Goal: Check status: Check status

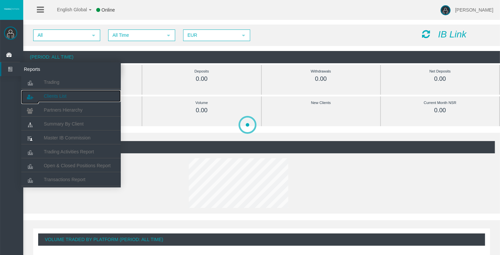
click at [63, 99] on link "Clients List" at bounding box center [70, 96] width 99 height 12
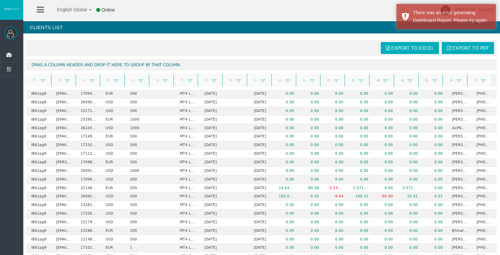
click at [204, 80] on link "Start Date" at bounding box center [206, 80] width 11 height 9
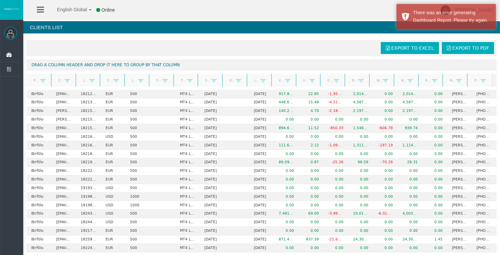
click at [204, 80] on link "Start Date" at bounding box center [206, 80] width 11 height 9
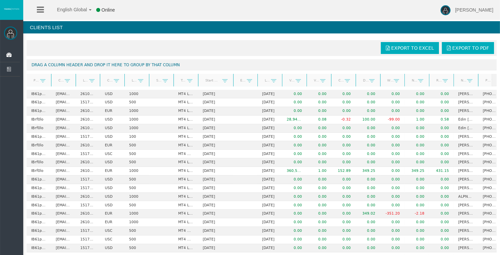
drag, startPoint x: 219, startPoint y: 80, endPoint x: 231, endPoint y: 79, distance: 12.0
click at [231, 79] on div "Partner code Client Login Currency Leverage Short Code Type Start Date End Date…" at bounding box center [259, 80] width 465 height 13
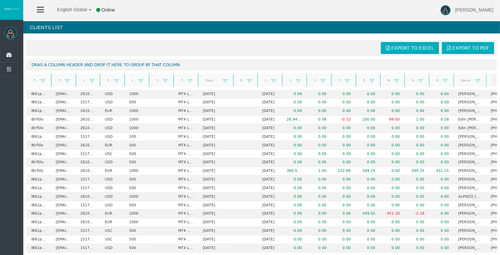
drag, startPoint x: 478, startPoint y: 81, endPoint x: 486, endPoint y: 80, distance: 8.3
click at [486, 80] on div "Partner code Client Login Currency Leverage Short Code Type Start Date End Date…" at bounding box center [259, 80] width 465 height 13
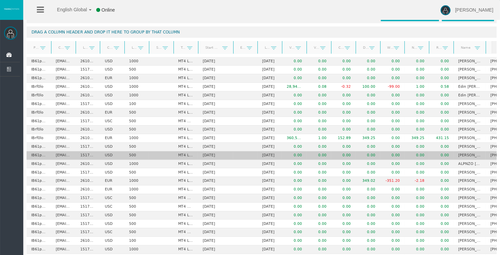
scroll to position [33, 0]
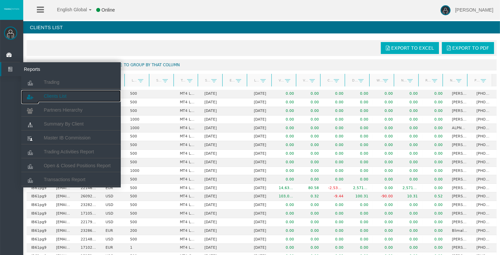
click at [54, 97] on span "Clients List" at bounding box center [55, 95] width 23 height 5
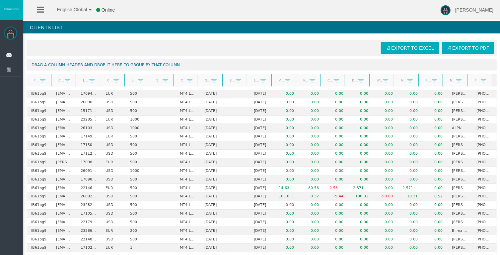
click at [204, 80] on link "Start Date" at bounding box center [206, 80] width 11 height 9
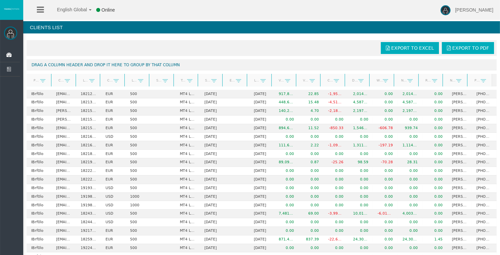
click at [204, 80] on link "Start Date" at bounding box center [206, 80] width 11 height 9
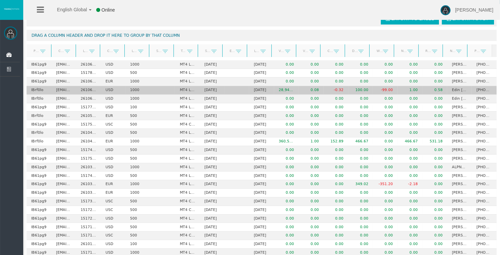
scroll to position [33, 0]
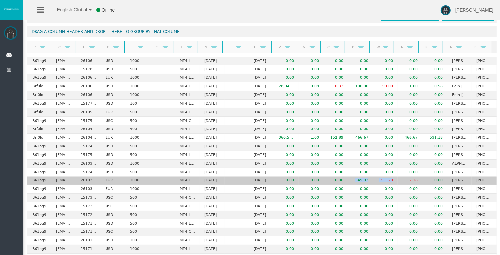
drag, startPoint x: 351, startPoint y: 179, endPoint x: 393, endPoint y: 180, distance: 42.4
click at [393, 180] on tr "IB61pg9 [EMAIL_ADDRESS][DOMAIN_NAME] 26103456 EUR 1000 MT4 LiveFixedSpreadAccou…" at bounding box center [262, 181] width 470 height 9
drag, startPoint x: 457, startPoint y: 178, endPoint x: 447, endPoint y: 179, distance: 11.1
click at [447, 179] on td "[PERSON_NAME]" at bounding box center [459, 181] width 25 height 9
